Goal: Transaction & Acquisition: Obtain resource

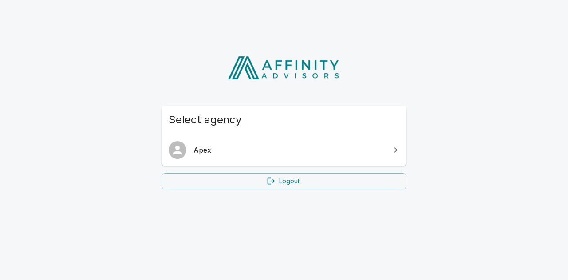
click at [255, 143] on link "Apex" at bounding box center [283, 149] width 245 height 25
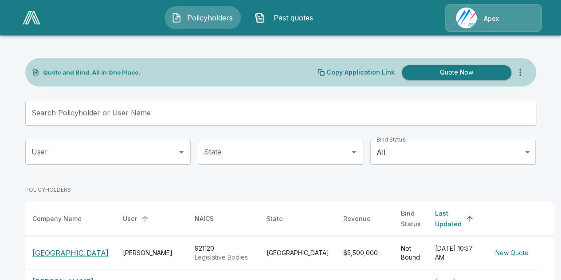
scroll to position [133, 0]
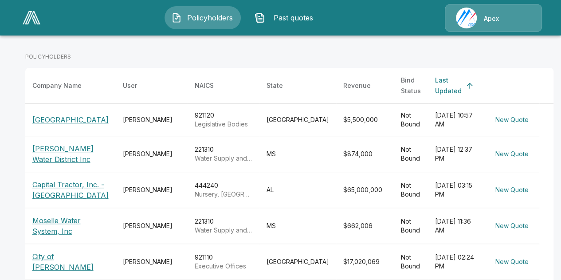
click at [43, 215] on p "Moselle Water System, Inc" at bounding box center [70, 225] width 76 height 21
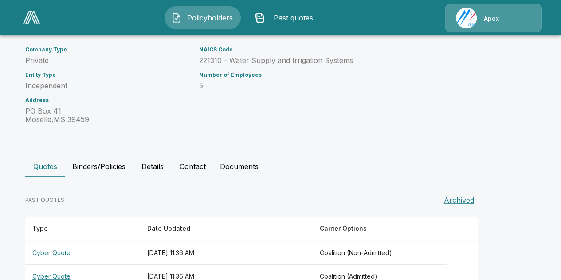
scroll to position [95, 0]
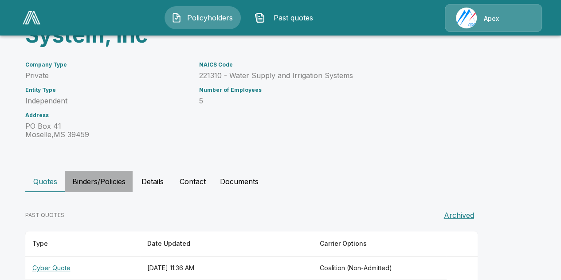
click at [110, 179] on button "Binders/Policies" at bounding box center [98, 181] width 67 height 21
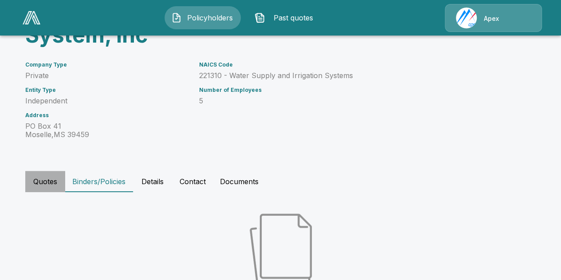
click at [53, 182] on button "Quotes" at bounding box center [45, 181] width 40 height 21
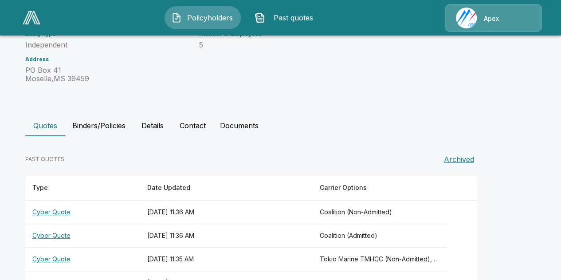
scroll to position [228, 0]
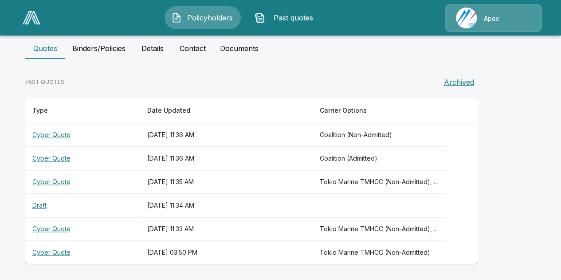
click at [47, 206] on th "Draft" at bounding box center [82, 206] width 115 height 24
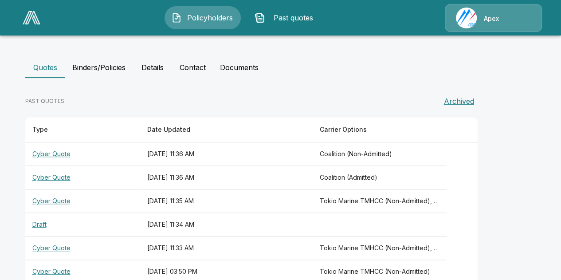
scroll to position [211, 0]
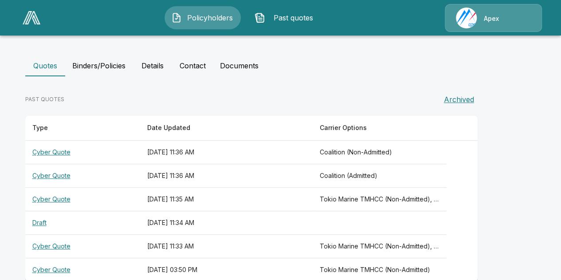
click at [67, 149] on th "Cyber Quote" at bounding box center [82, 153] width 115 height 24
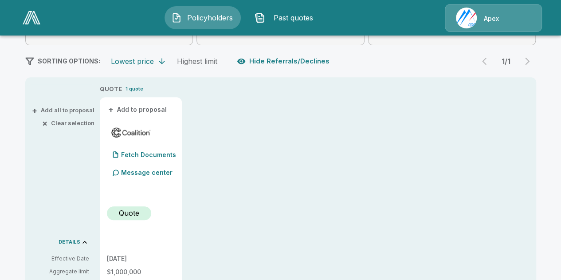
scroll to position [177, 0]
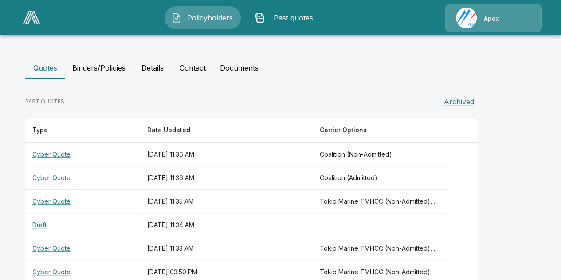
scroll to position [228, 0]
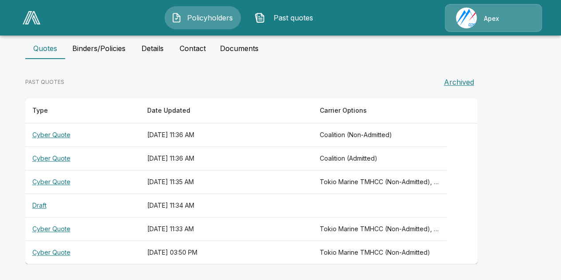
click at [460, 82] on button "Archived" at bounding box center [458, 82] width 37 height 18
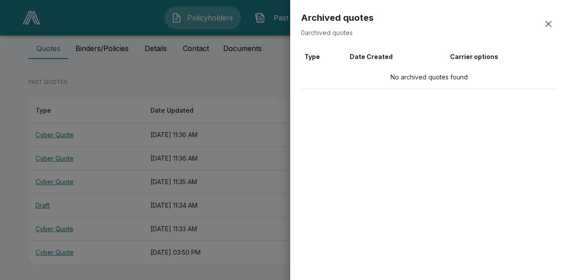
click at [549, 23] on icon "button" at bounding box center [548, 24] width 6 height 6
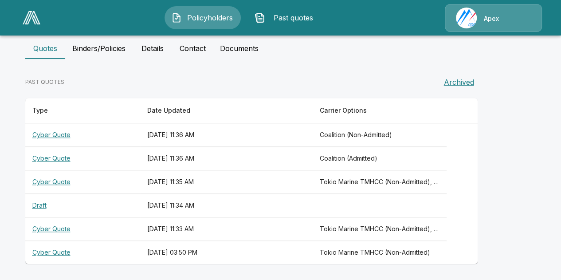
click at [53, 228] on th "Cyber Quote" at bounding box center [82, 229] width 115 height 24
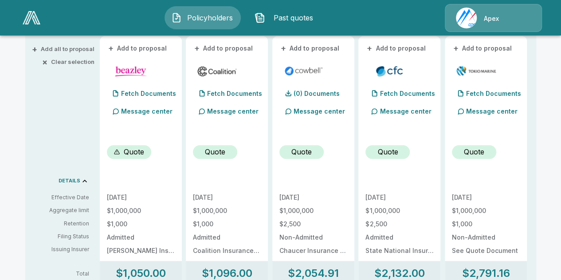
scroll to position [222, 0]
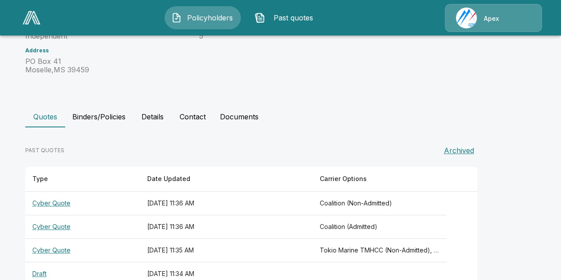
scroll to position [222, 0]
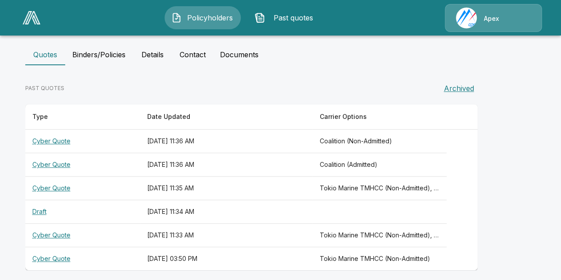
click at [61, 184] on th "Cyber Quote" at bounding box center [82, 189] width 115 height 24
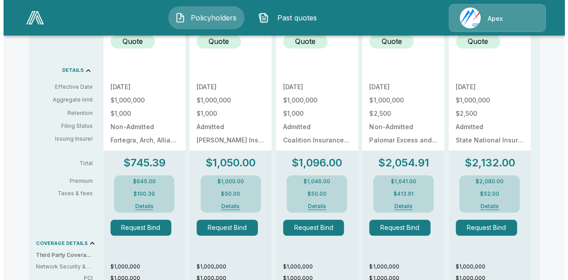
scroll to position [355, 0]
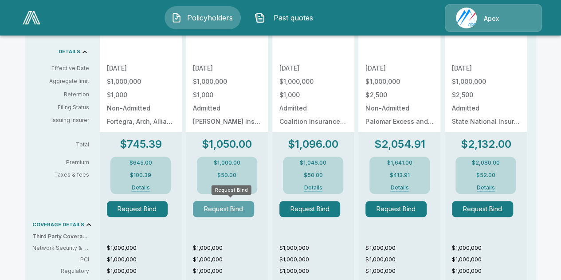
click at [218, 210] on button "Request Bind" at bounding box center [223, 209] width 61 height 16
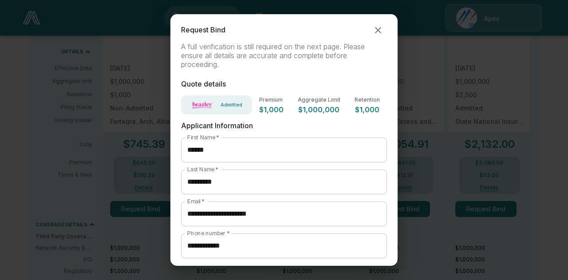
scroll to position [40, 0]
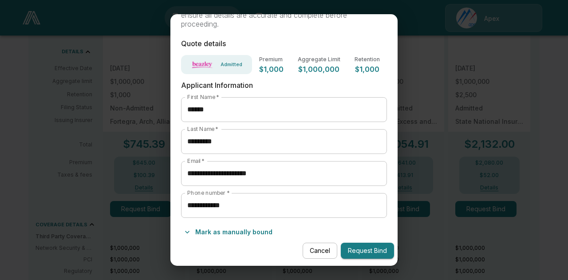
click at [225, 235] on button "Mark as manually bound" at bounding box center [228, 232] width 95 height 14
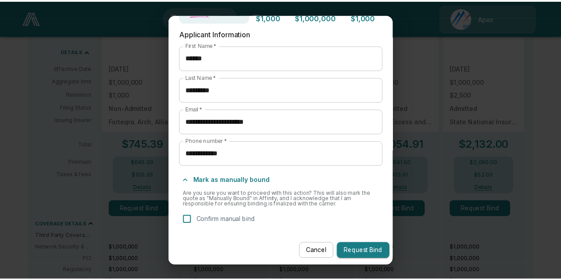
scroll to position [93, 0]
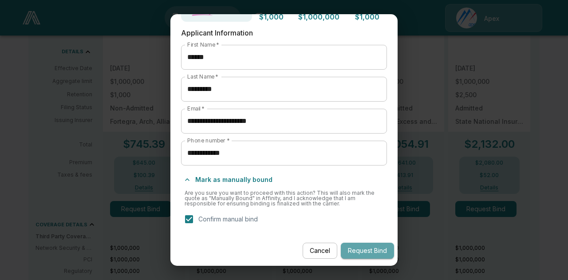
click at [357, 248] on button "Request Bind" at bounding box center [367, 251] width 53 height 16
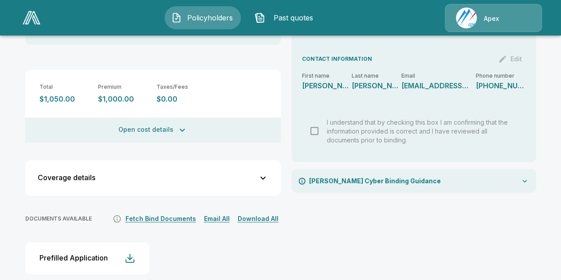
scroll to position [224, 0]
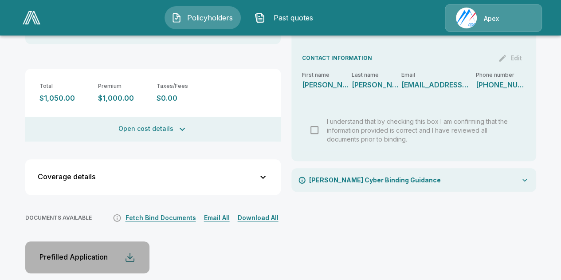
click at [134, 252] on div "button" at bounding box center [130, 257] width 11 height 11
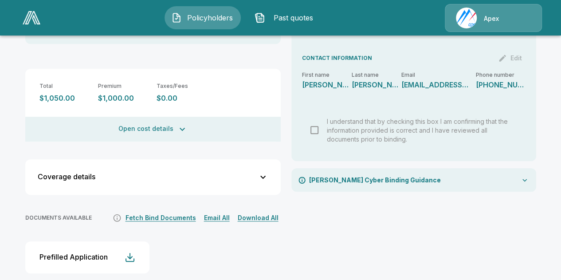
click at [175, 212] on button "Fetch Bind Documents" at bounding box center [160, 217] width 75 height 11
click at [247, 212] on button "Download All" at bounding box center [257, 217] width 45 height 11
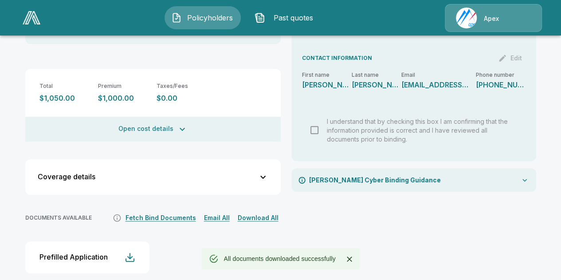
click at [534, 173] on div "Beazley Cyber Binding Guidance" at bounding box center [413, 180] width 245 height 24
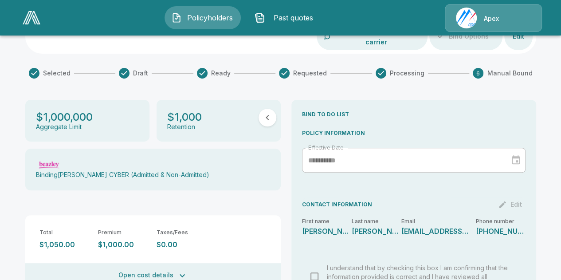
scroll to position [0, 0]
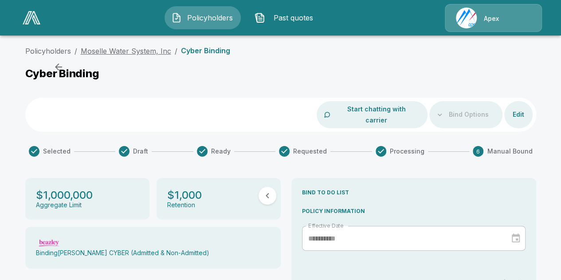
click at [139, 47] on link "Moselle Water System, Inc" at bounding box center [126, 51] width 90 height 9
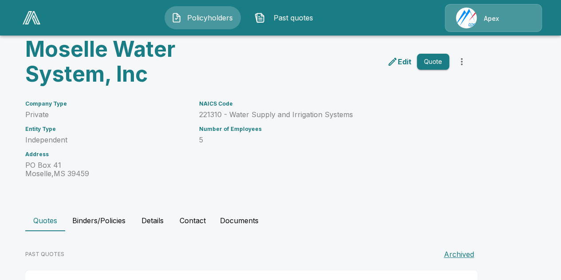
scroll to position [44, 0]
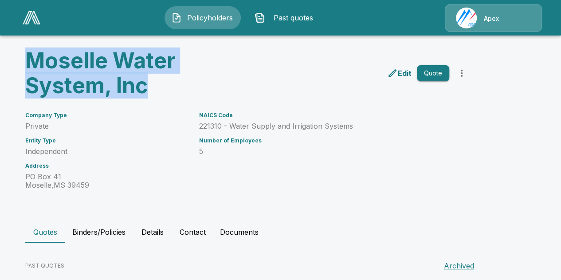
drag, startPoint x: 152, startPoint y: 87, endPoint x: 16, endPoint y: 66, distance: 137.4
click at [16, 66] on main "Policyholders / Moselle Water System, Inc Moselle Water System, Inc Edit Quote …" at bounding box center [280, 210] width 561 height 509
copy h3 "Moselle Water System, Inc"
